Goal: Information Seeking & Learning: Learn about a topic

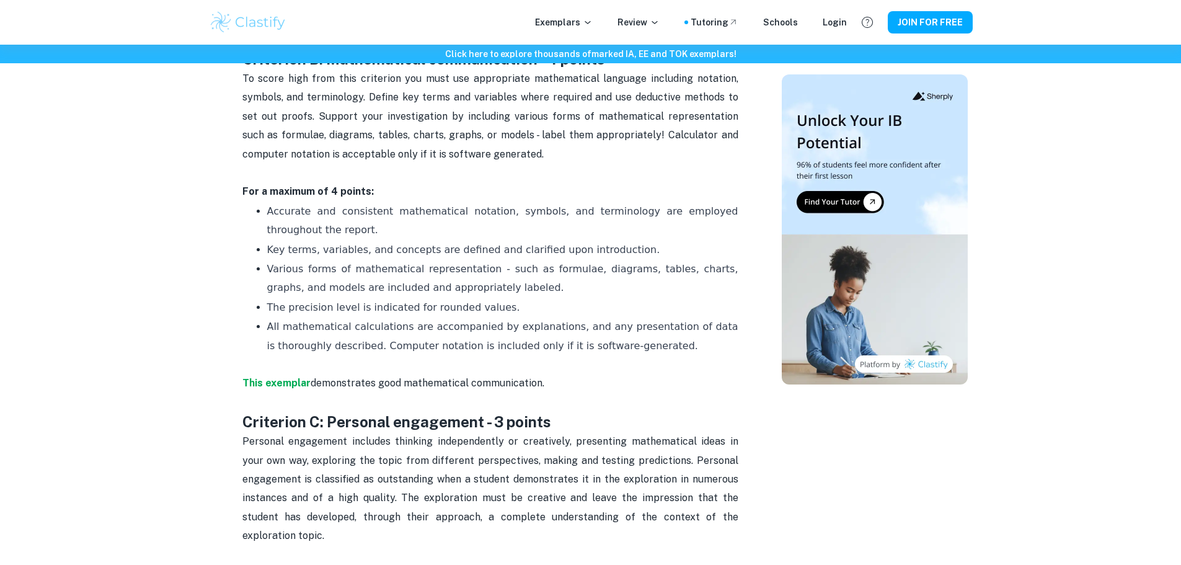
scroll to position [1178, 0]
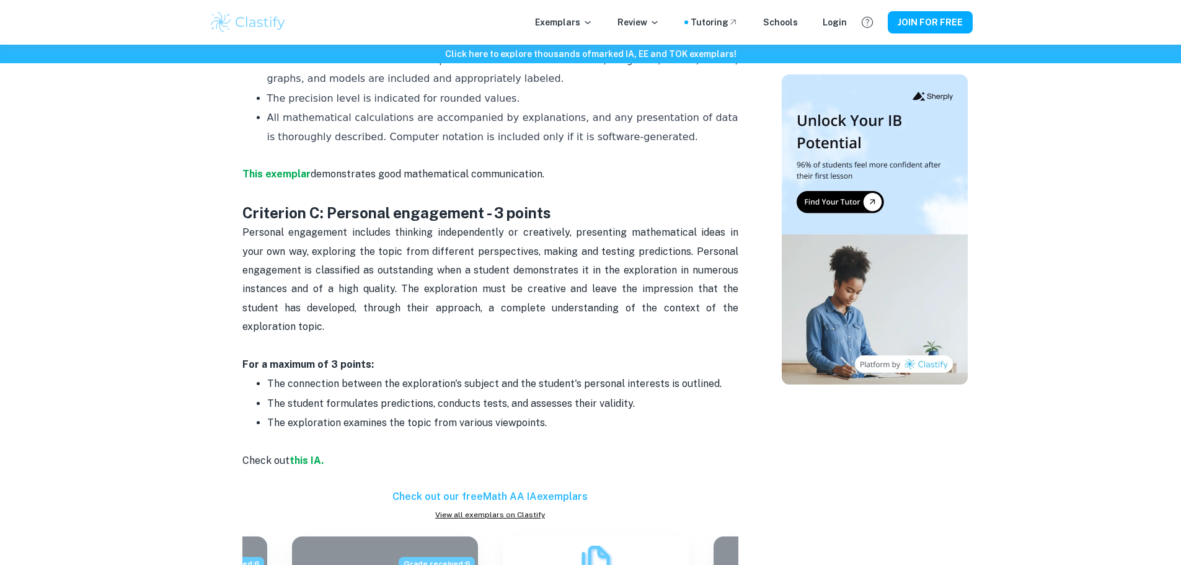
click at [697, 414] on p "The exploration examines the topic from various viewpoints." at bounding box center [502, 433] width 471 height 38
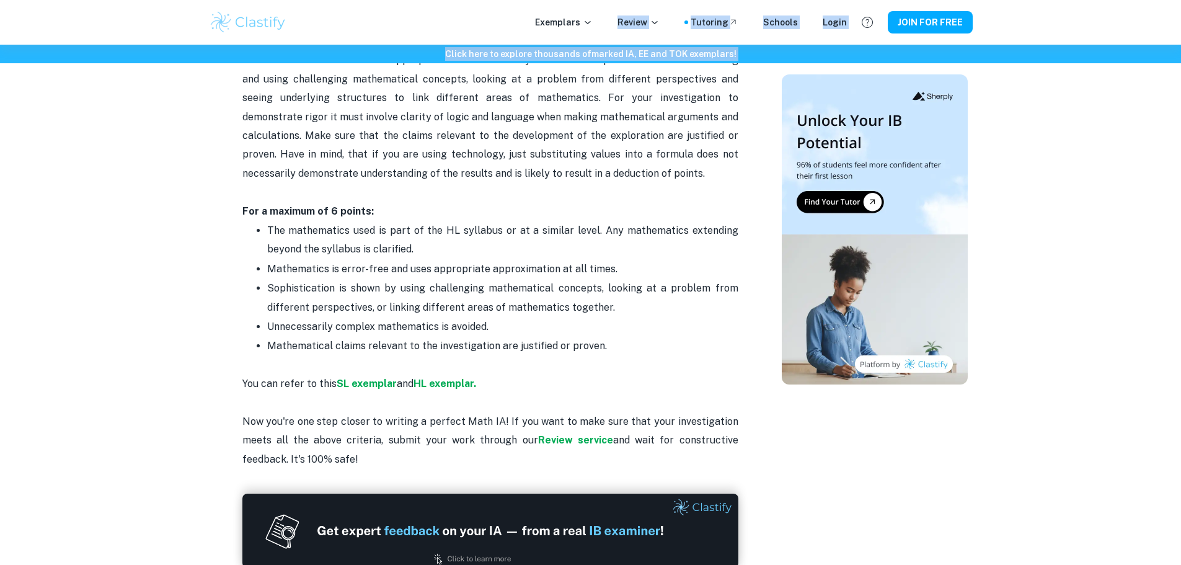
scroll to position [2417, 0]
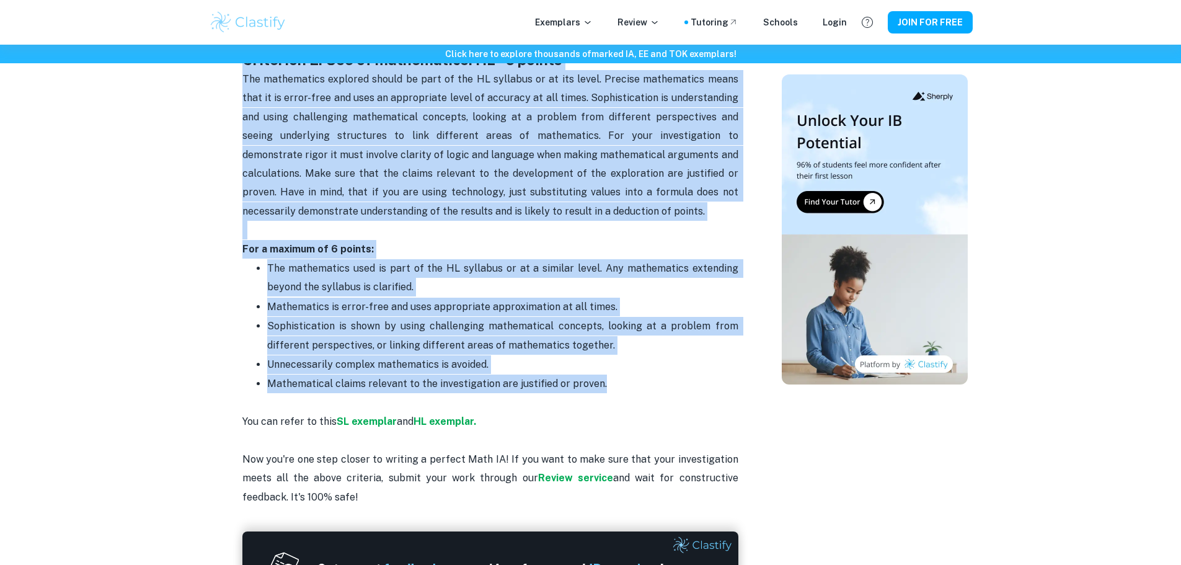
drag, startPoint x: 336, startPoint y: 290, endPoint x: 606, endPoint y: 360, distance: 279.3
copy div "Math AA IA Criteria and Checklist Is your Math IA deadline coming up? We are he…"
